Goal: Understand process/instructions

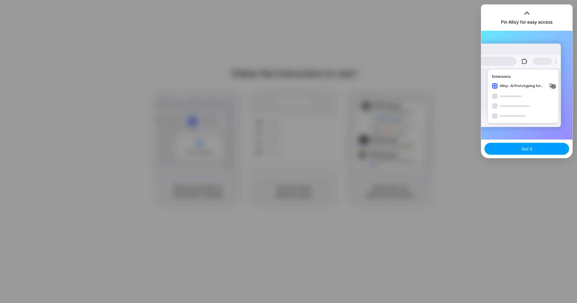
click at [528, 150] on span "Got it" at bounding box center [527, 149] width 11 height 6
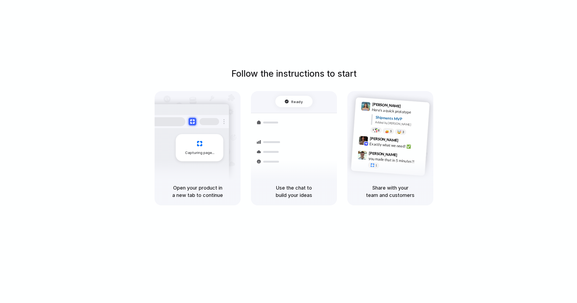
click at [393, 197] on h5 "Share with your team and customers" at bounding box center [390, 191] width 73 height 15
click at [408, 36] on div "Follow the instructions to start Capturing page Open your product in a new tab …" at bounding box center [294, 157] width 588 height 314
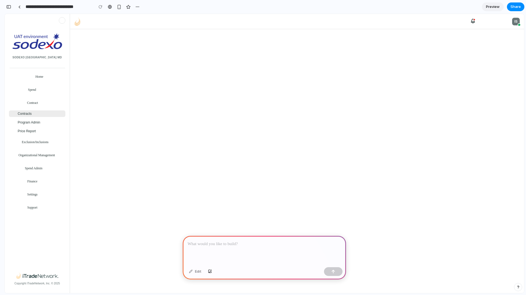
click at [204, 246] on div at bounding box center [264, 250] width 163 height 29
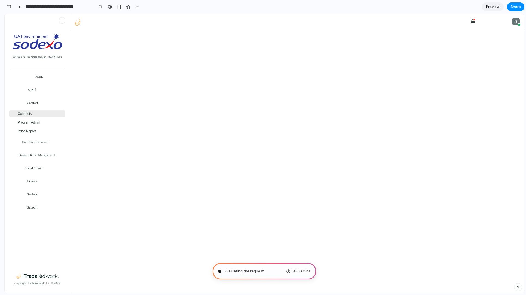
type input "**********"
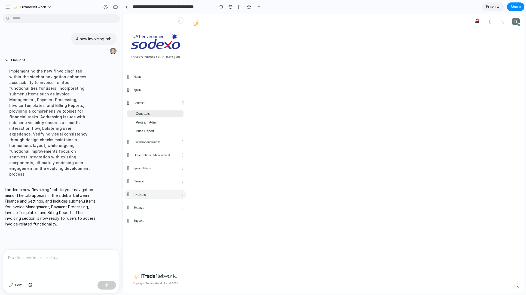
click at [138, 194] on div "Invoicing" at bounding box center [139, 194] width 12 height 5
click at [183, 194] on span at bounding box center [183, 194] width 2 height 4
click at [127, 193] on span at bounding box center [128, 193] width 2 height 5
click at [129, 193] on span at bounding box center [128, 193] width 2 height 5
click at [129, 194] on span at bounding box center [128, 193] width 2 height 5
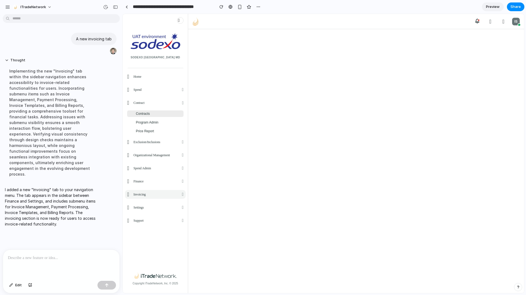
click at [129, 194] on span at bounding box center [128, 193] width 2 height 5
click at [129, 193] on span at bounding box center [128, 193] width 2 height 5
